Goal: Task Accomplishment & Management: Use online tool/utility

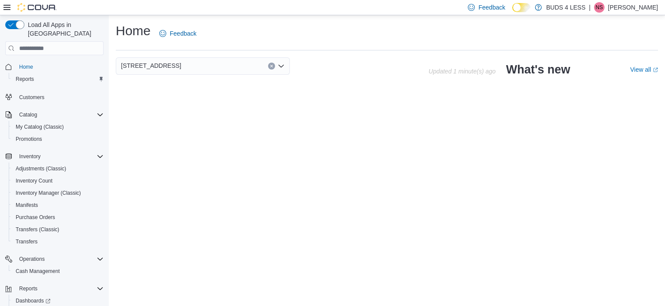
click at [281, 64] on icon "Open list of options" at bounding box center [280, 66] width 7 height 7
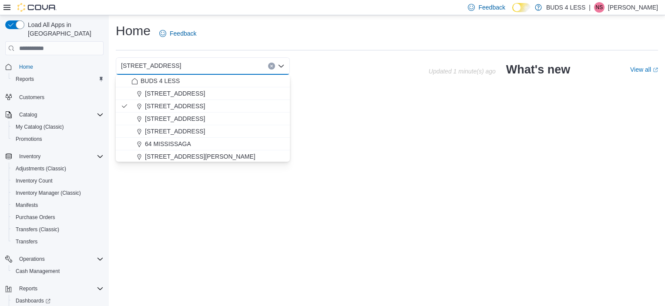
click at [281, 64] on icon "Close list of options" at bounding box center [280, 66] width 7 height 7
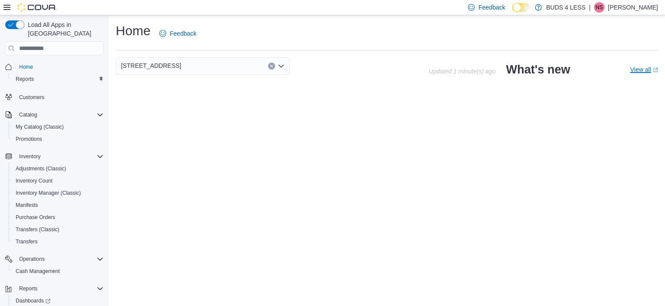
click at [638, 70] on link "View all (opens in a new tab or window)" at bounding box center [644, 69] width 28 height 7
click at [281, 67] on icon "Open list of options" at bounding box center [280, 66] width 5 height 3
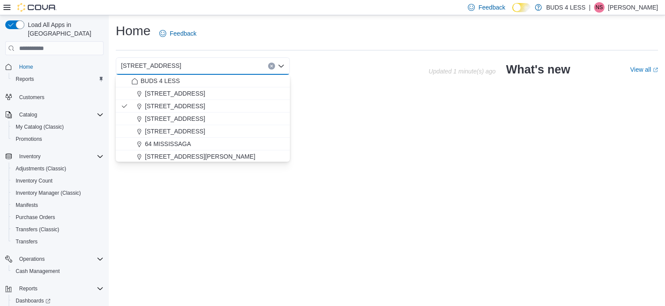
click at [328, 104] on div "Home Feedback [STREET_ADDRESS] Selected. [STREET_ADDRESS] Press Backspace to de…" at bounding box center [387, 160] width 556 height 291
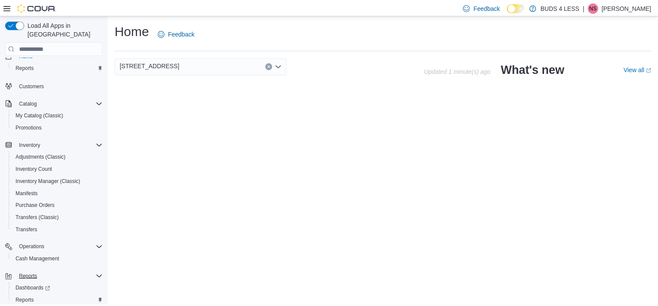
scroll to position [30, 0]
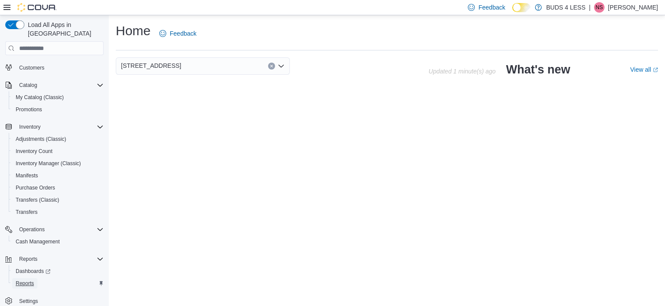
click at [33, 280] on span "Reports" at bounding box center [25, 283] width 18 height 7
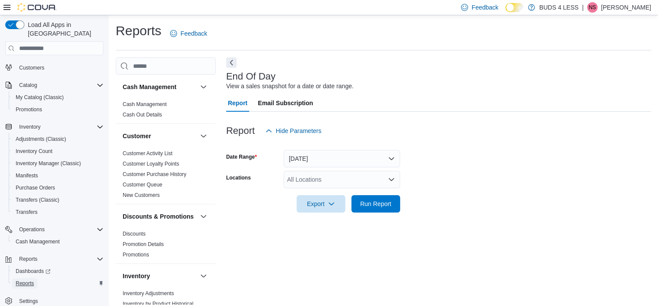
scroll to position [5, 0]
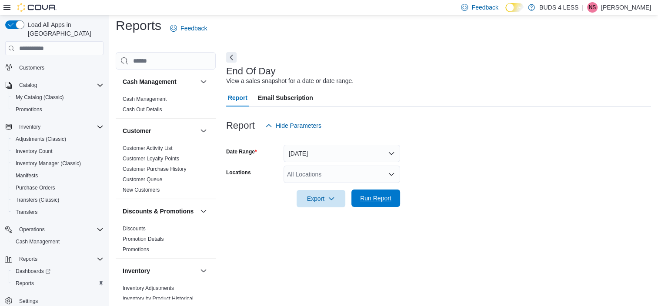
click at [375, 199] on span "Run Report" at bounding box center [375, 198] width 31 height 9
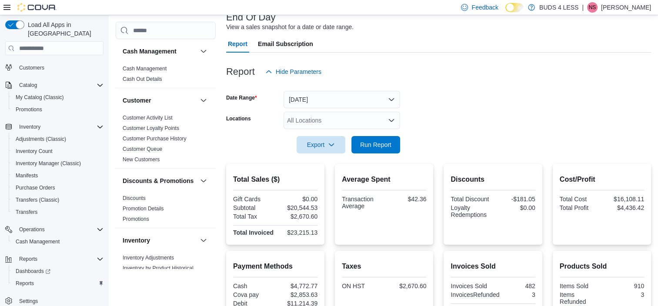
scroll to position [37, 0]
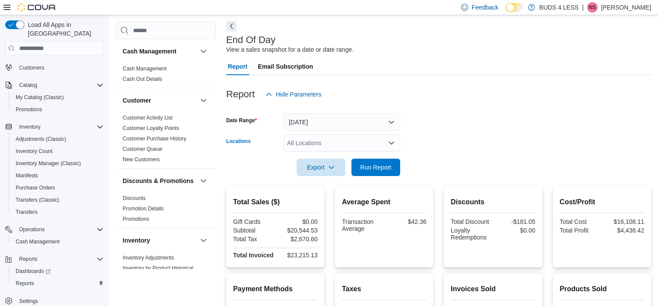
click at [393, 143] on icon "Open list of options" at bounding box center [391, 143] width 7 height 7
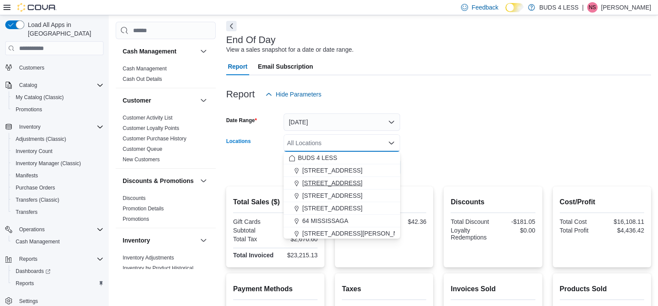
click at [334, 183] on span "[STREET_ADDRESS]" at bounding box center [332, 183] width 60 height 9
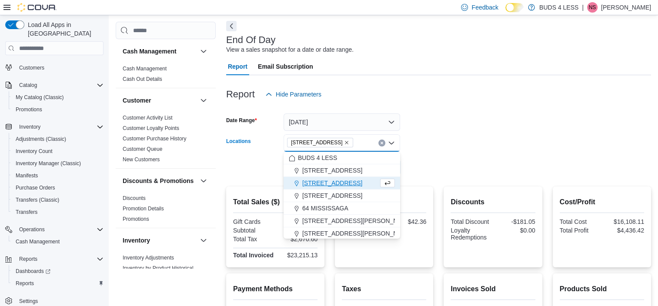
click at [454, 161] on form "Date Range [DATE] Locations [STREET_ADDRESS] Selected. [STREET_ADDRESS] Press B…" at bounding box center [438, 139] width 425 height 73
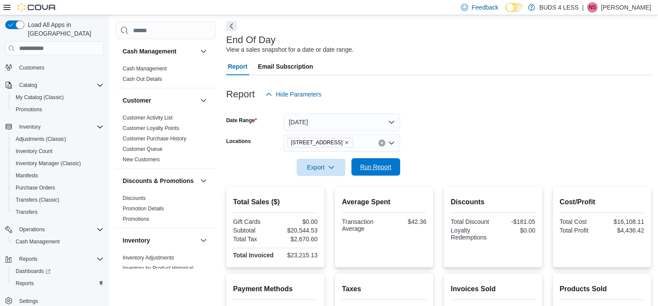
click at [377, 170] on span "Run Report" at bounding box center [375, 167] width 31 height 9
